Goal: Find specific page/section: Find specific page/section

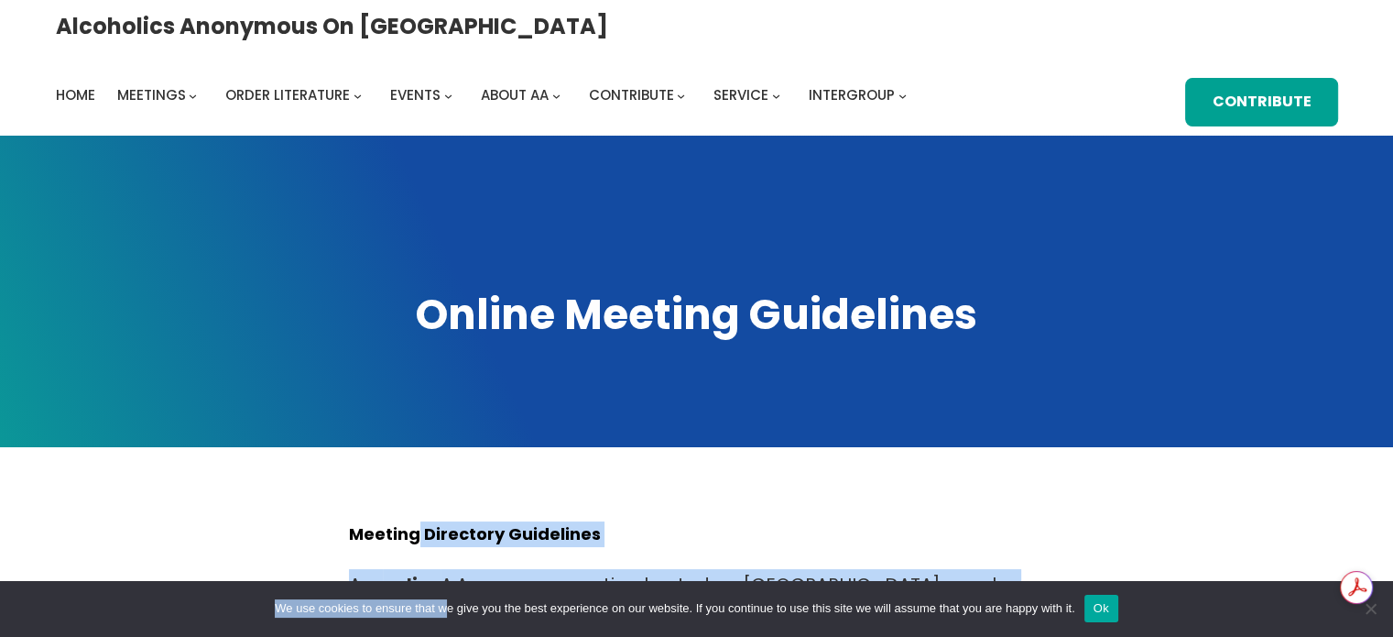
drag, startPoint x: 0, startPoint y: 1, endPoint x: 442, endPoint y: 616, distance: 756.8
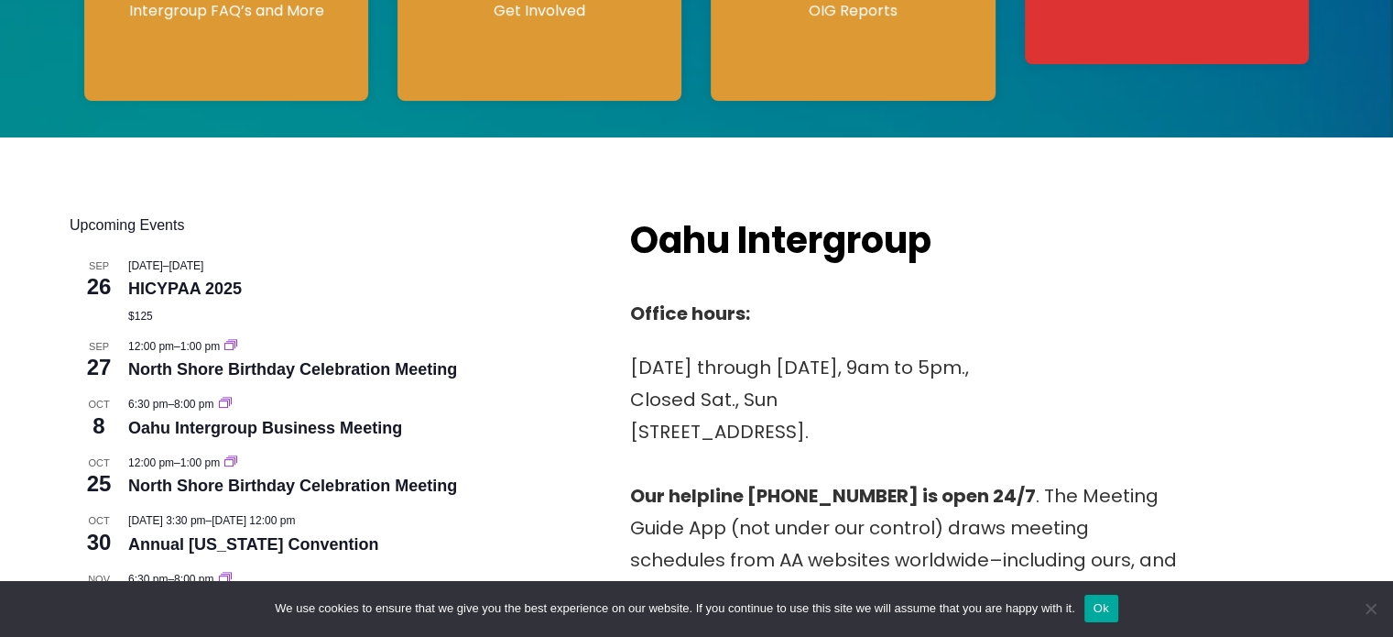
scroll to position [366, 0]
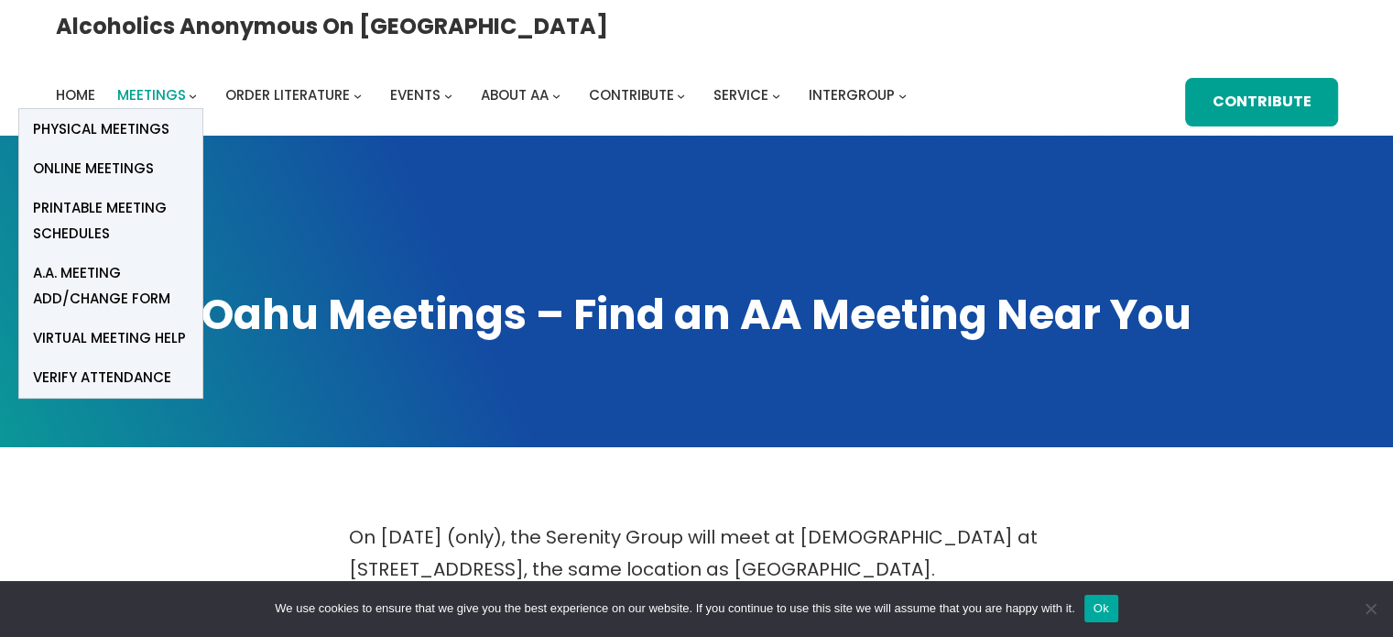
click at [186, 85] on span "Meetings" at bounding box center [151, 94] width 69 height 19
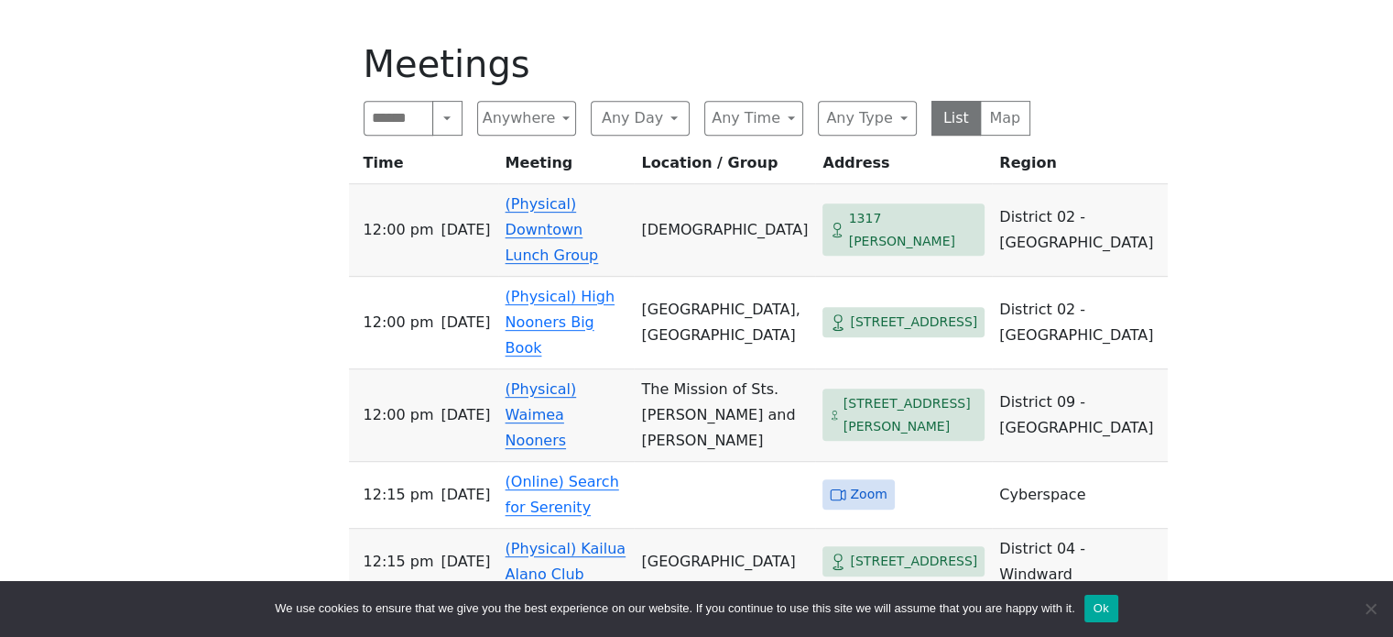
scroll to position [916, 0]
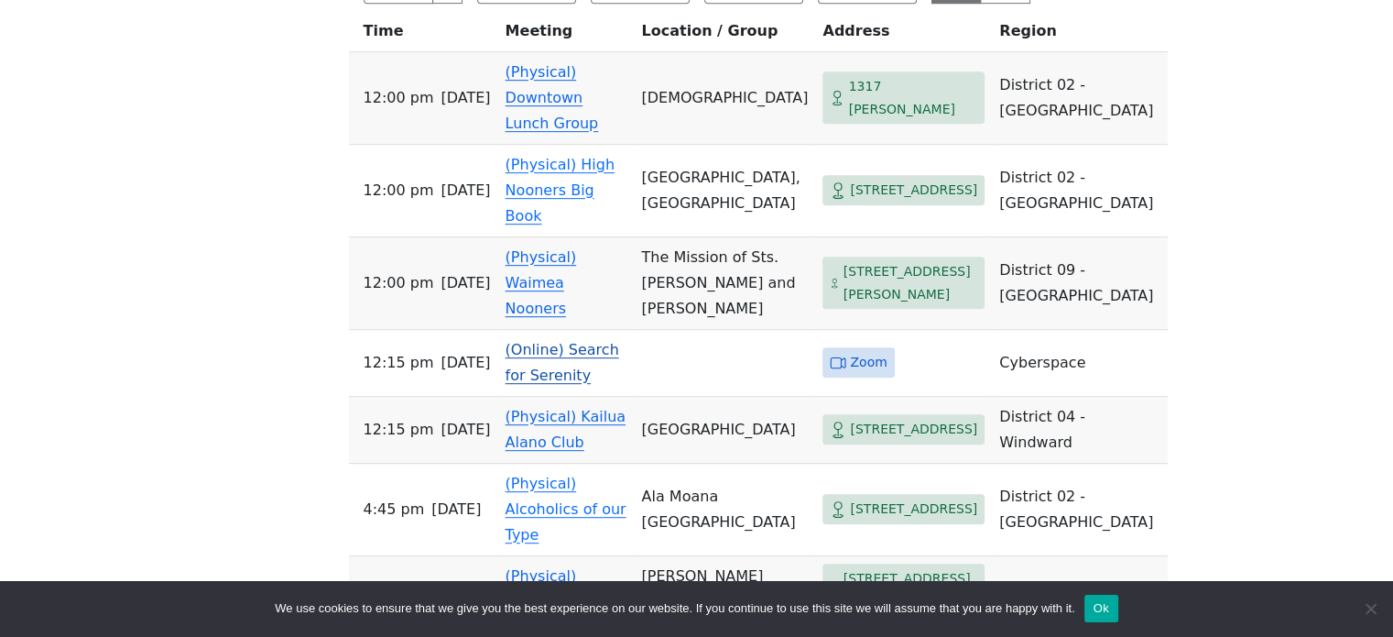
click at [560, 344] on link "(Online) Search for Serenity" at bounding box center [563, 362] width 114 height 43
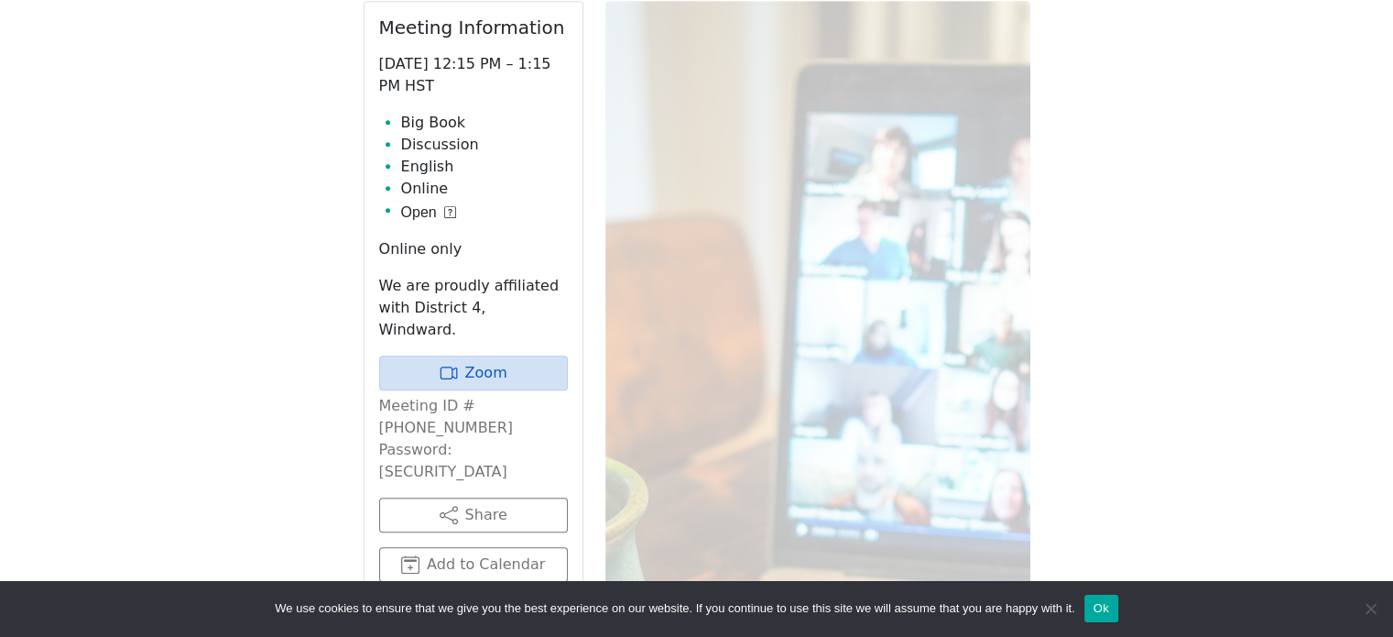
scroll to position [811, 0]
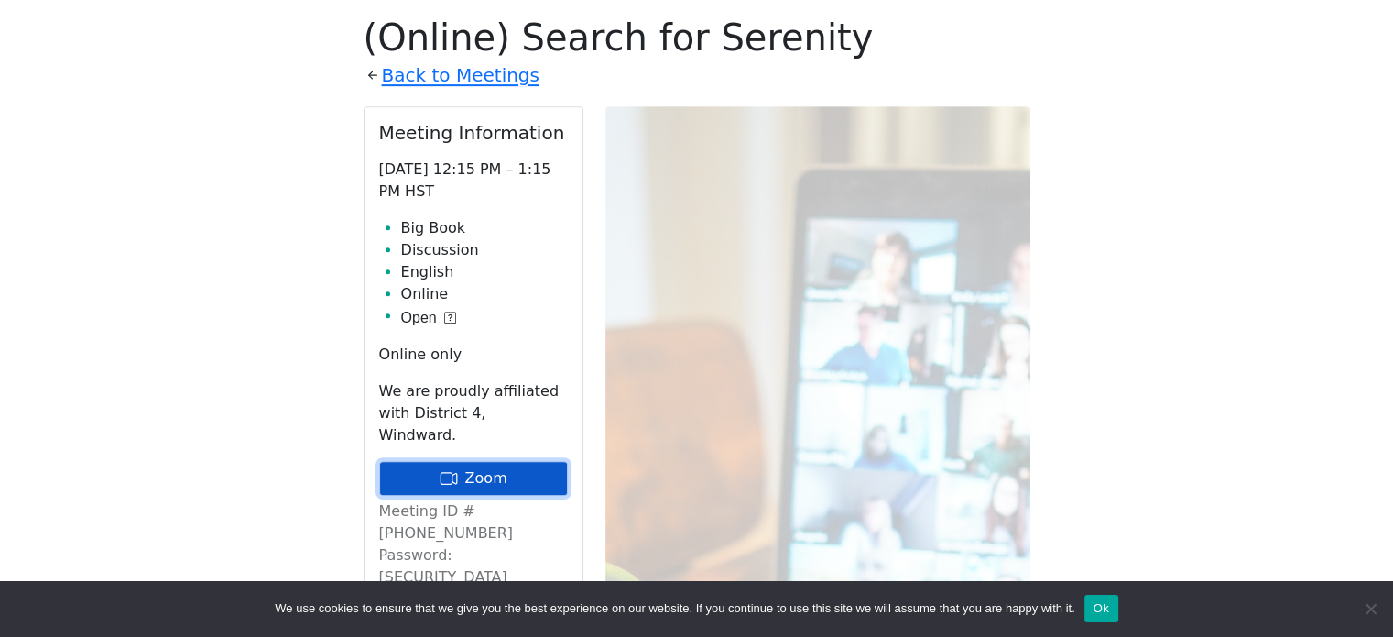
click at [478, 461] on link "Zoom" at bounding box center [473, 478] width 189 height 35
click at [480, 461] on link "Zoom" at bounding box center [473, 478] width 189 height 35
